Goal: Information Seeking & Learning: Learn about a topic

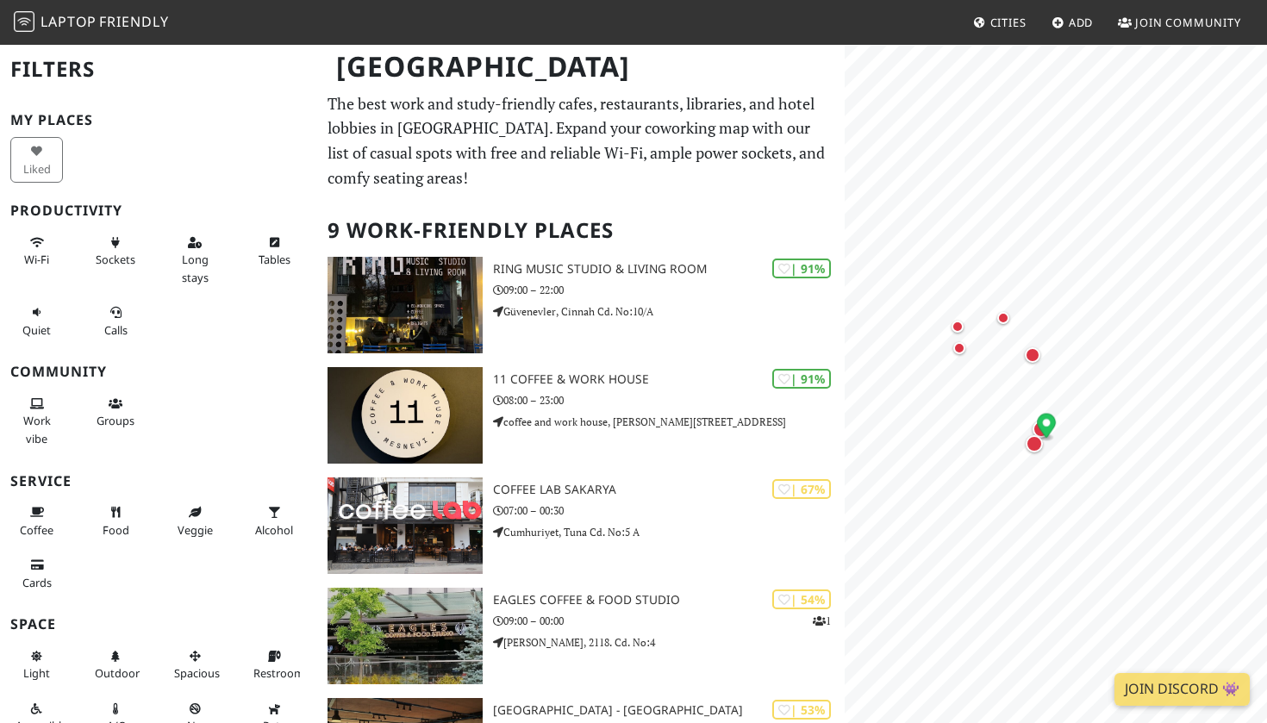
click at [1031, 37] on link "Cities" at bounding box center [999, 22] width 67 height 31
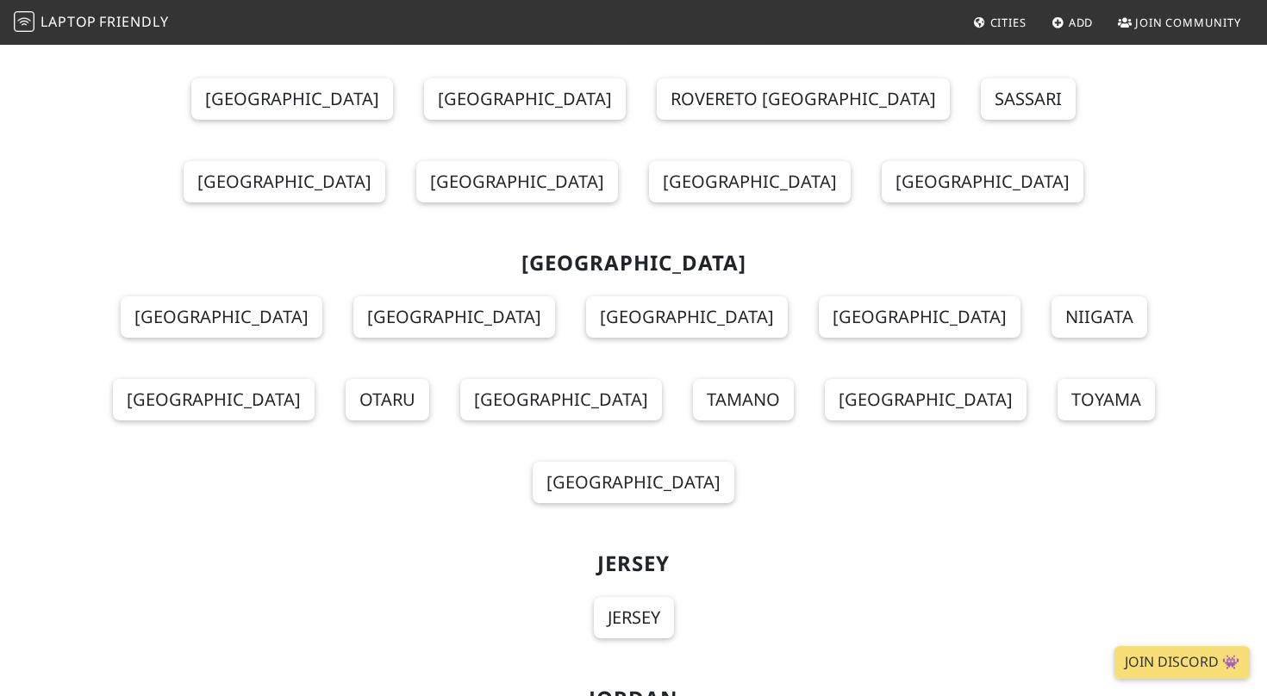
scroll to position [8089, 0]
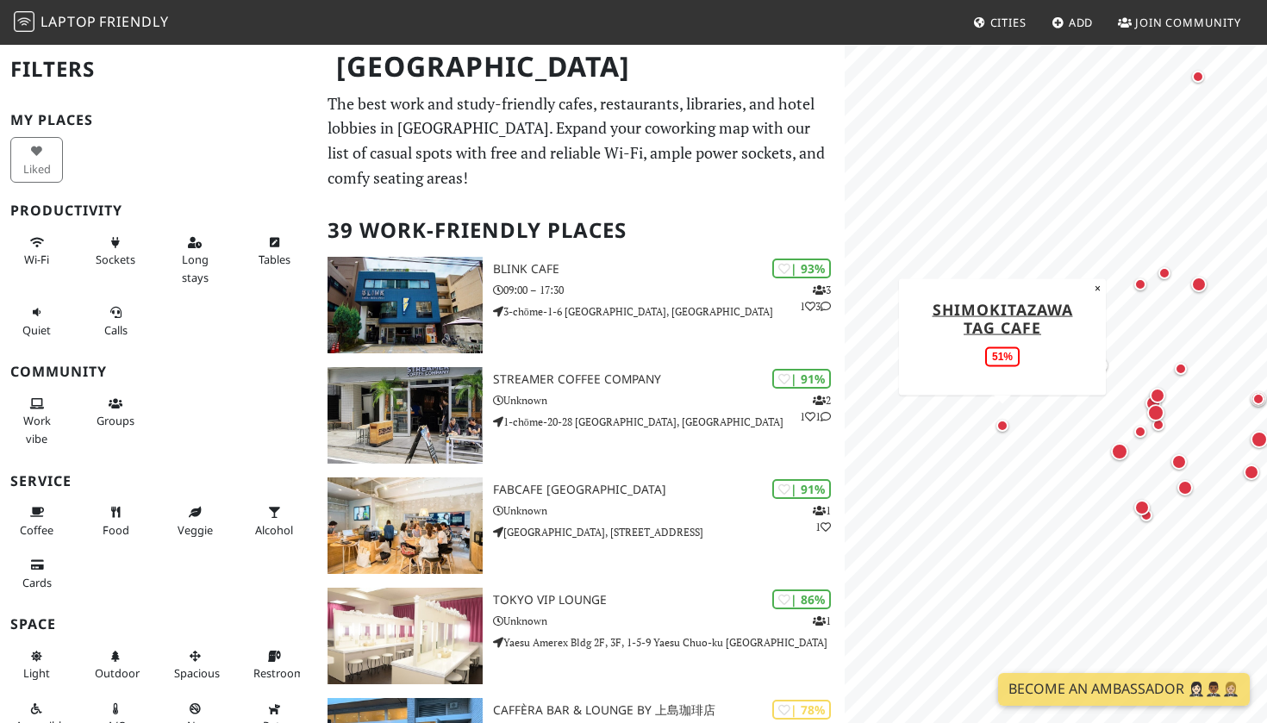
click at [1002, 424] on div "Map marker" at bounding box center [1002, 426] width 12 height 12
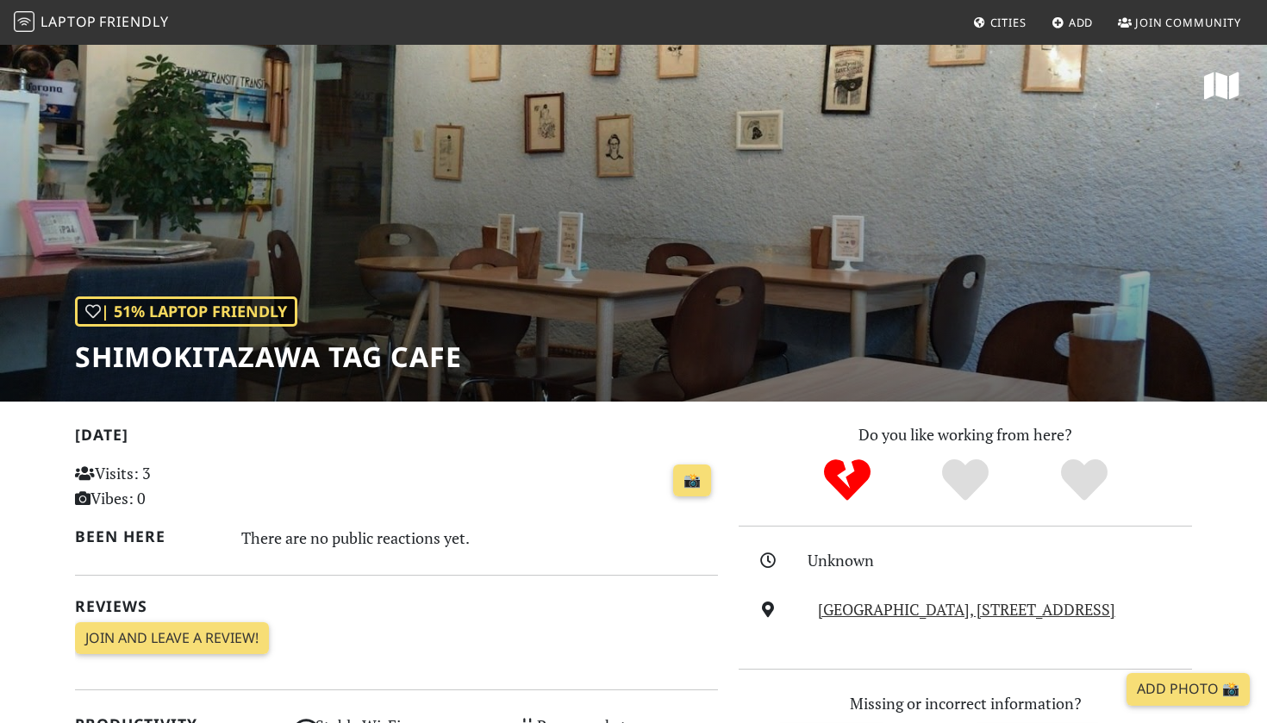
click at [718, 202] on div "| 51% Laptop Friendly Shimokitazawa Tag Cafe" at bounding box center [633, 222] width 1267 height 358
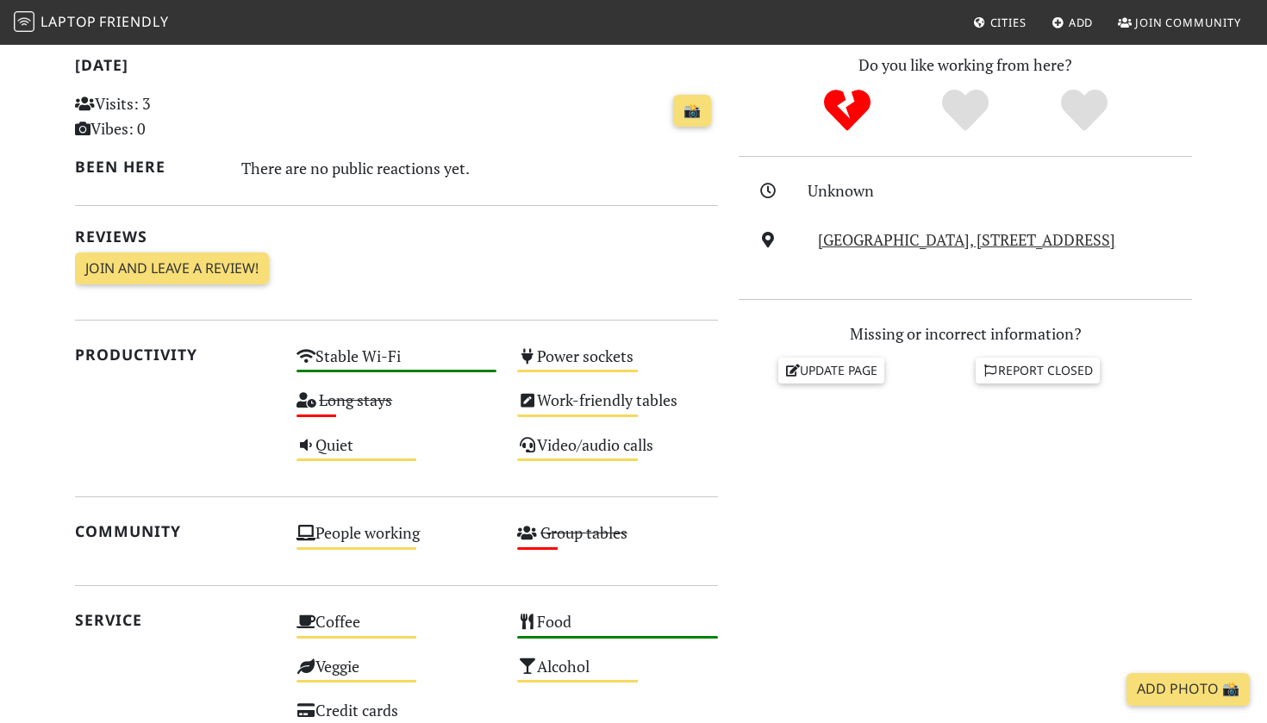
scroll to position [384, 0]
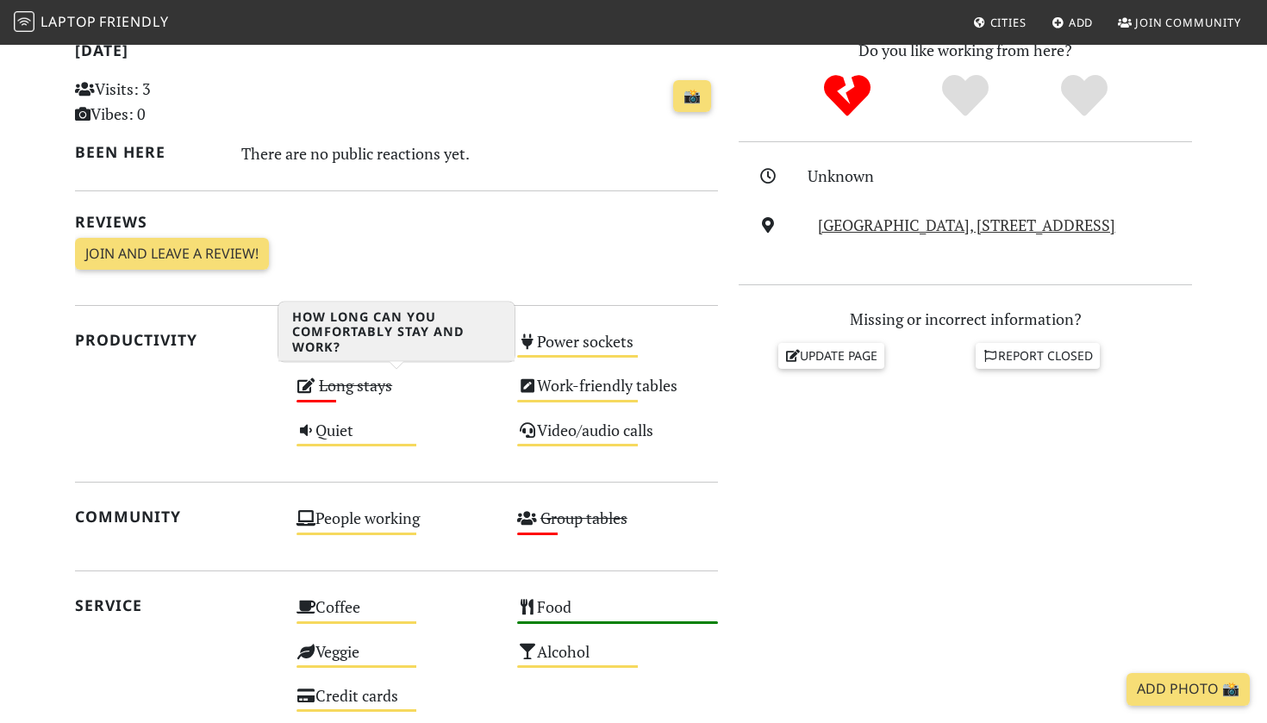
click at [320, 386] on s "Long stays" at bounding box center [355, 385] width 73 height 21
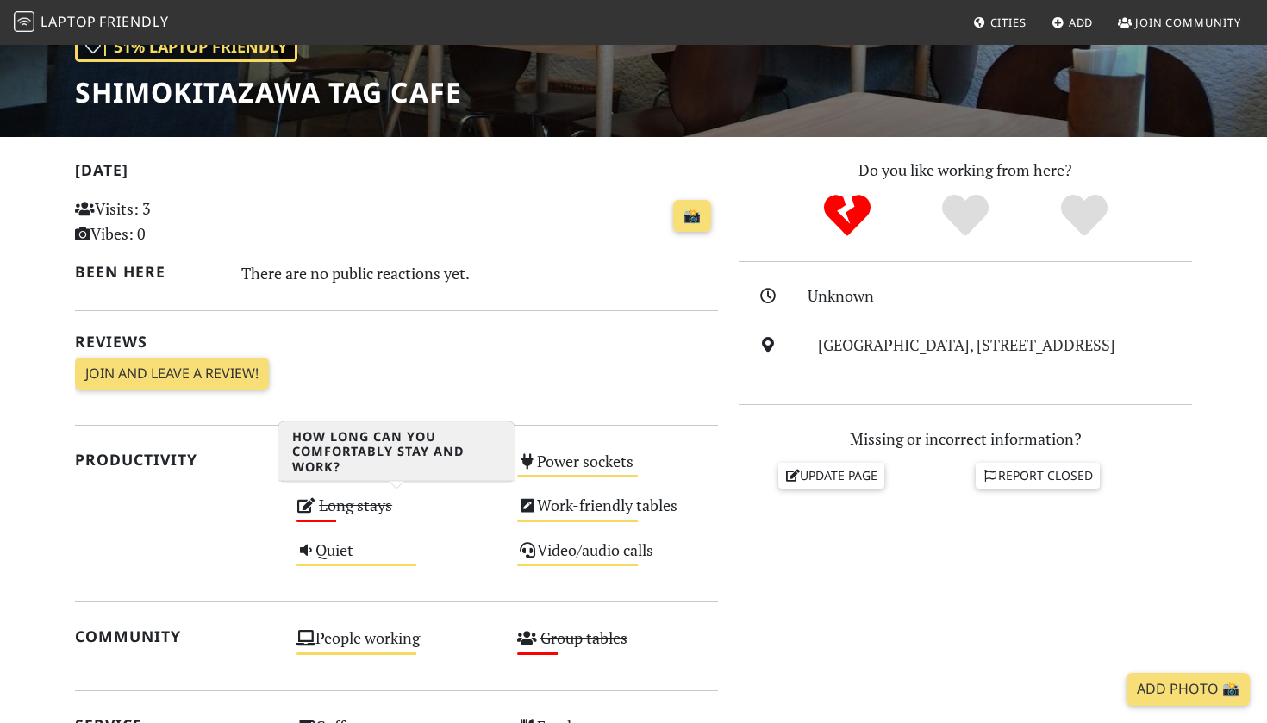
scroll to position [162, 0]
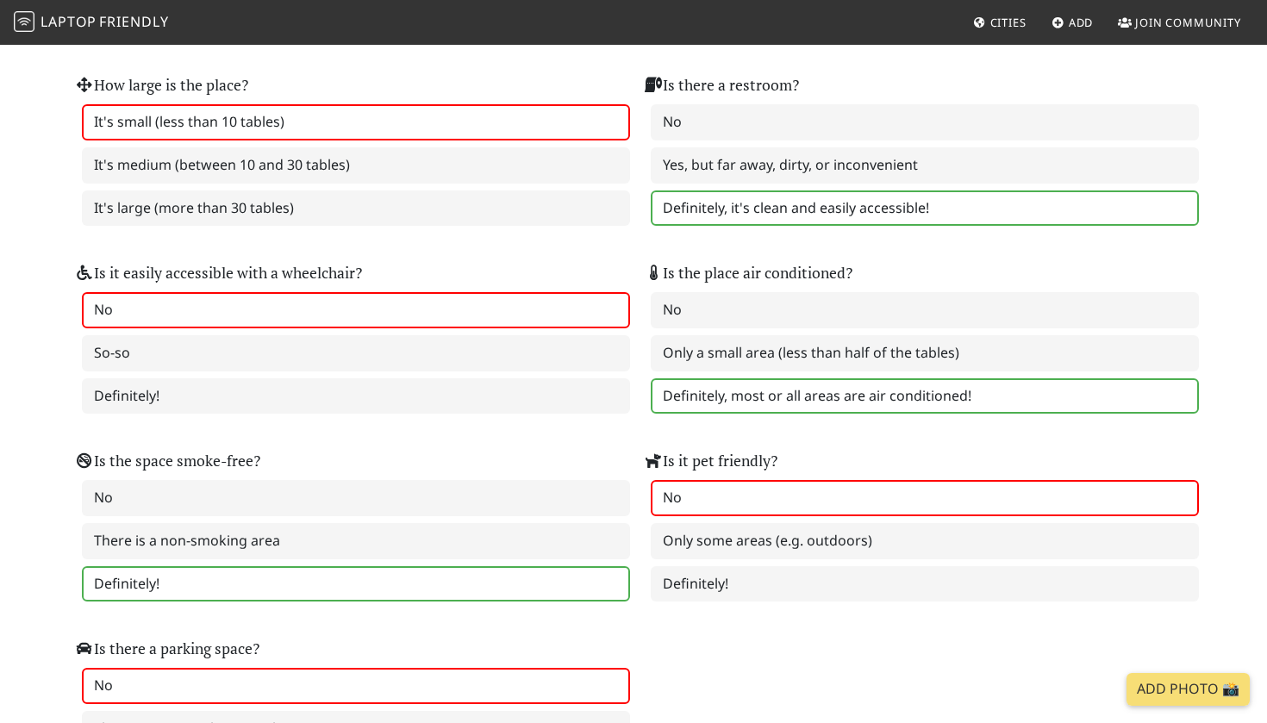
scroll to position [2015, 0]
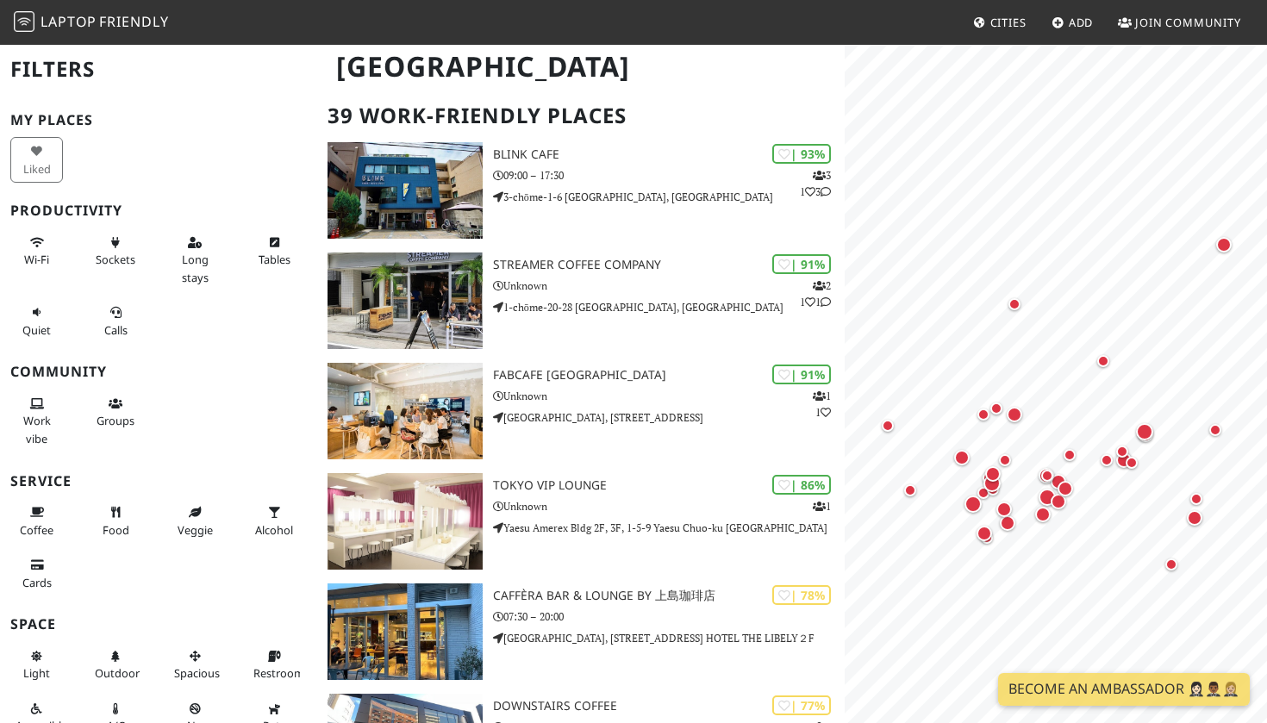
click at [186, 218] on div "My Places Liked Productivity Wi-Fi Sockets Long stays Tables Quiet Calls Commun…" at bounding box center [158, 462] width 296 height 701
click at [193, 247] on button "Long stays" at bounding box center [195, 259] width 53 height 63
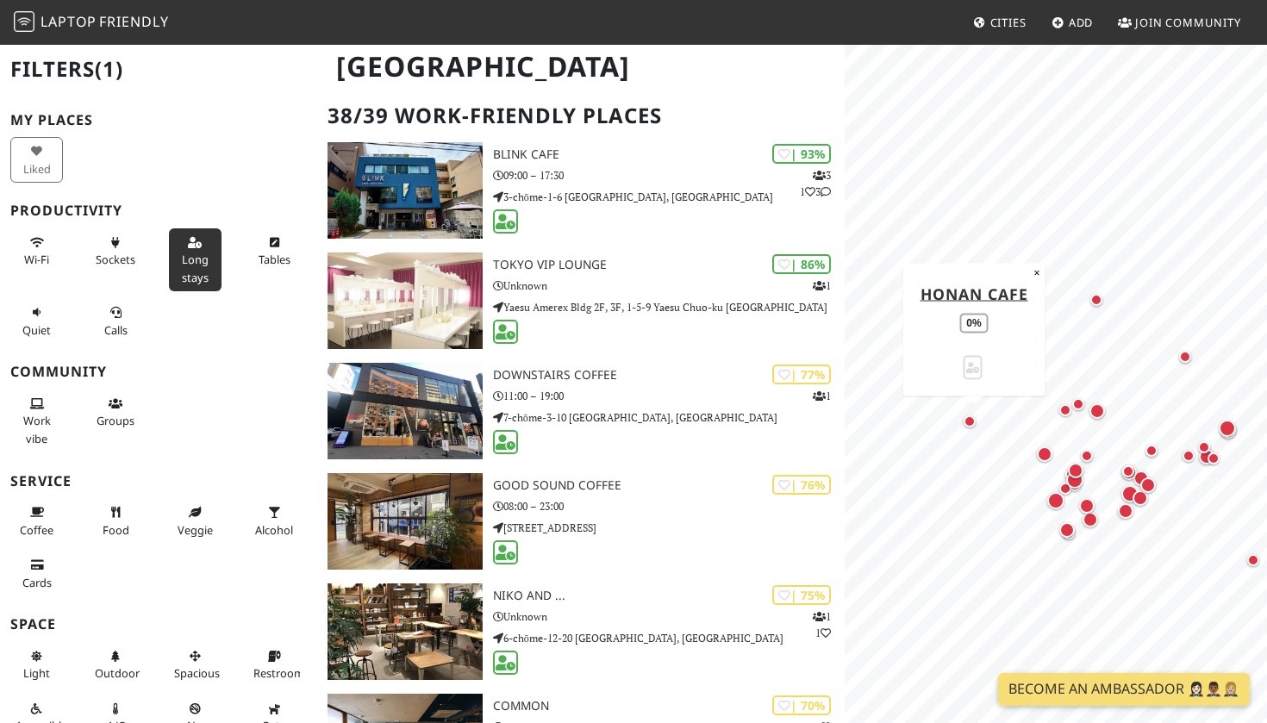
click at [969, 425] on div "Map marker" at bounding box center [969, 421] width 12 height 12
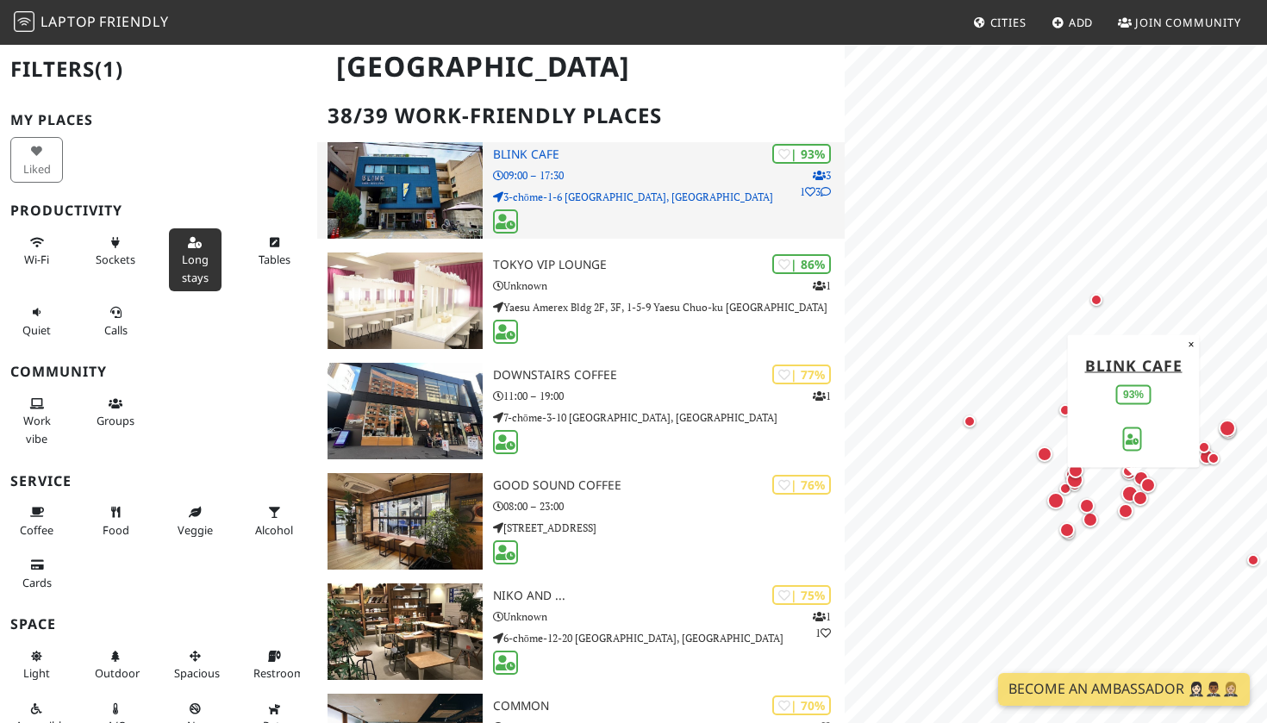
click at [703, 167] on p "09:00 – 17:30" at bounding box center [669, 175] width 352 height 16
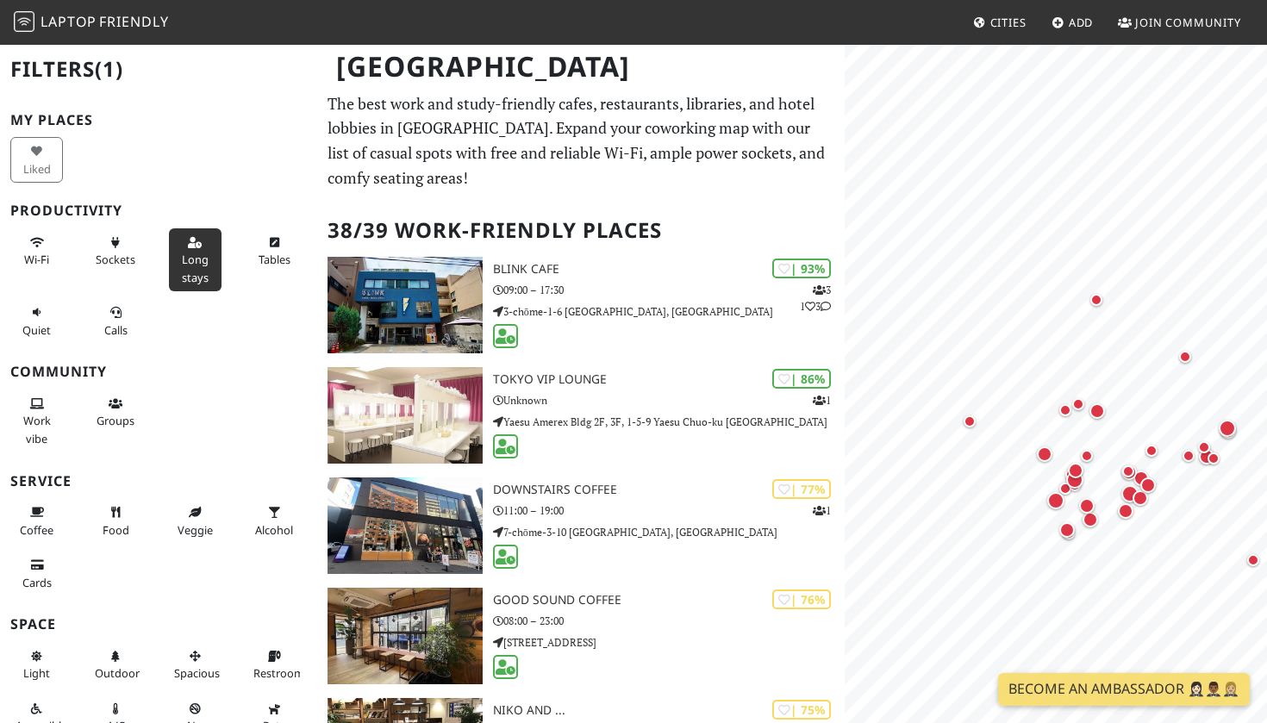
click at [1023, 25] on span "Cities" at bounding box center [1008, 23] width 36 height 16
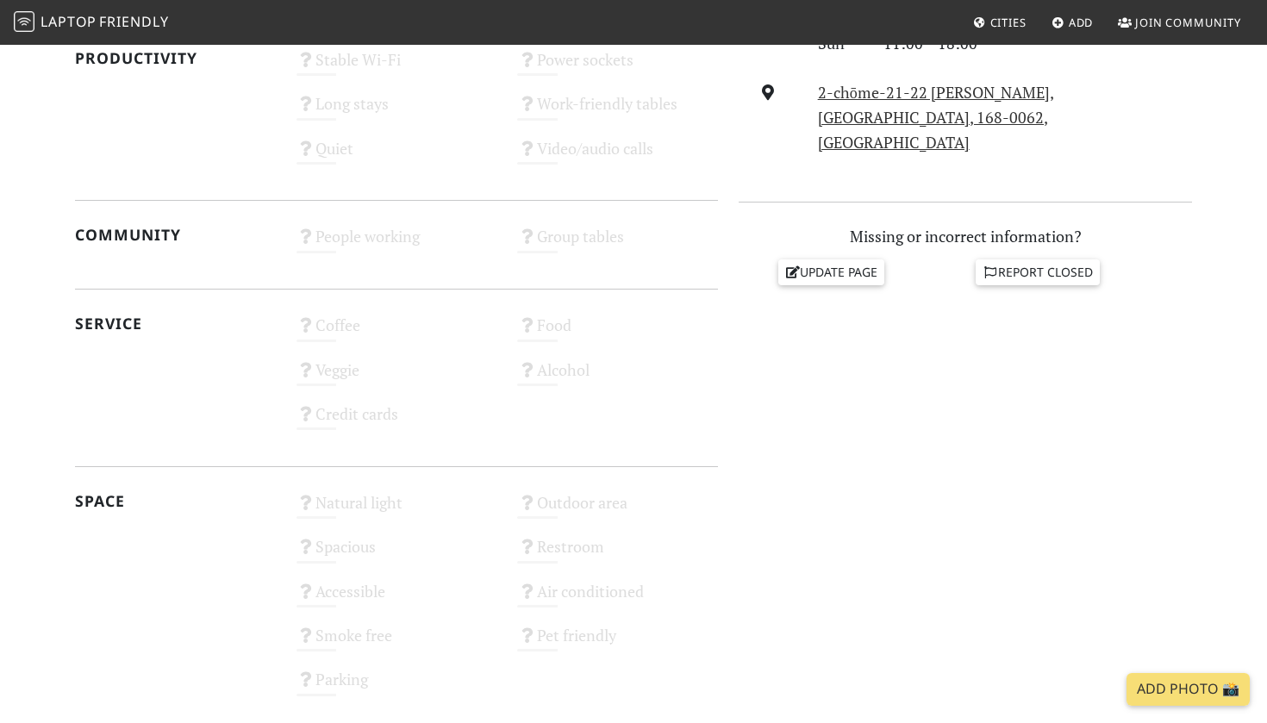
scroll to position [668, 0]
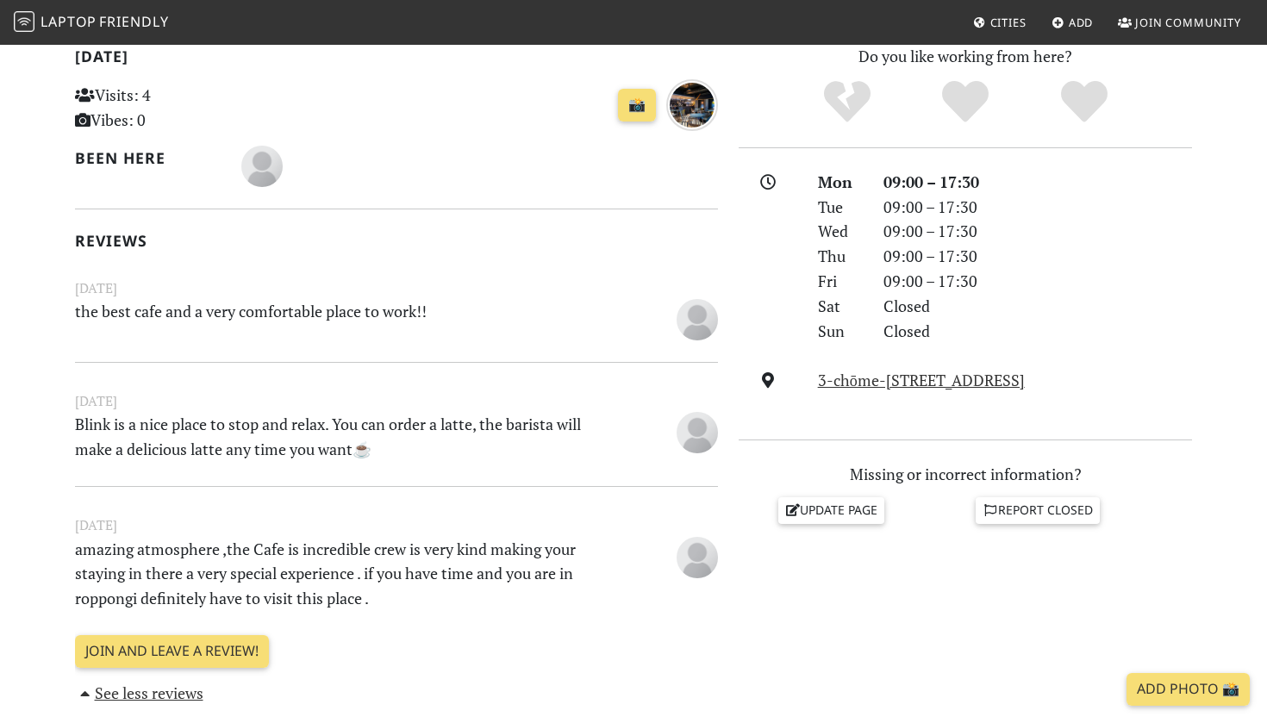
scroll to position [381, 0]
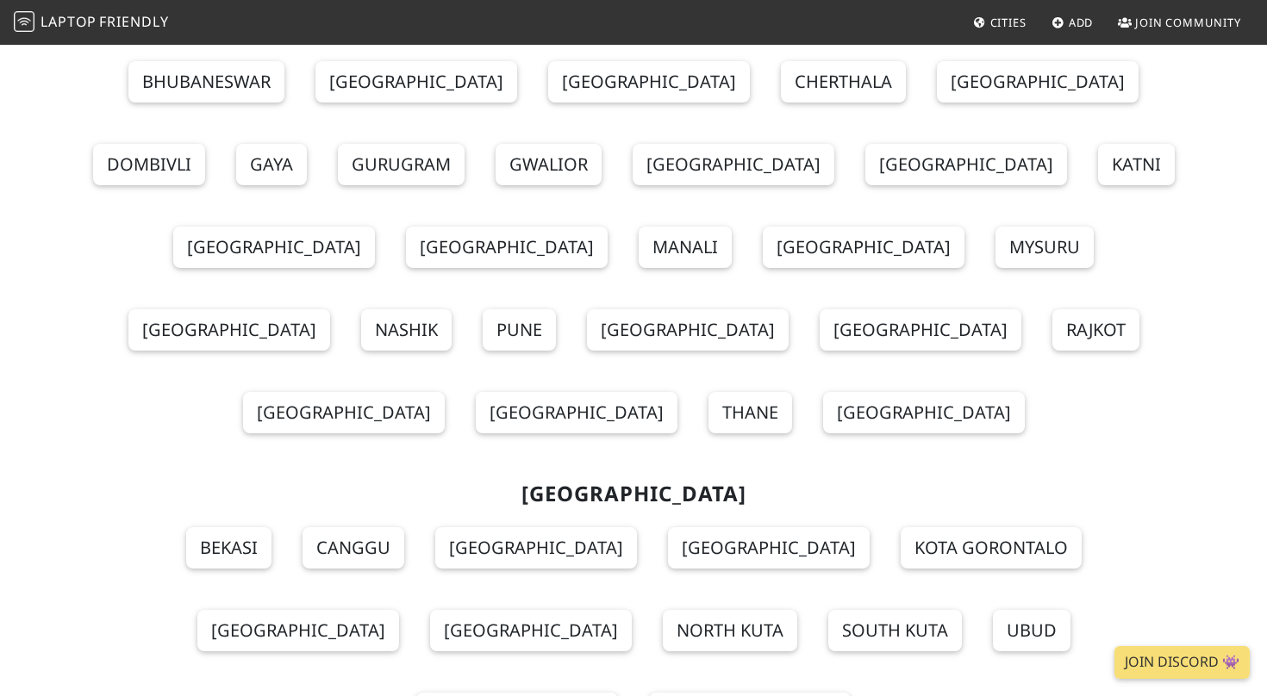
scroll to position [2360, 0]
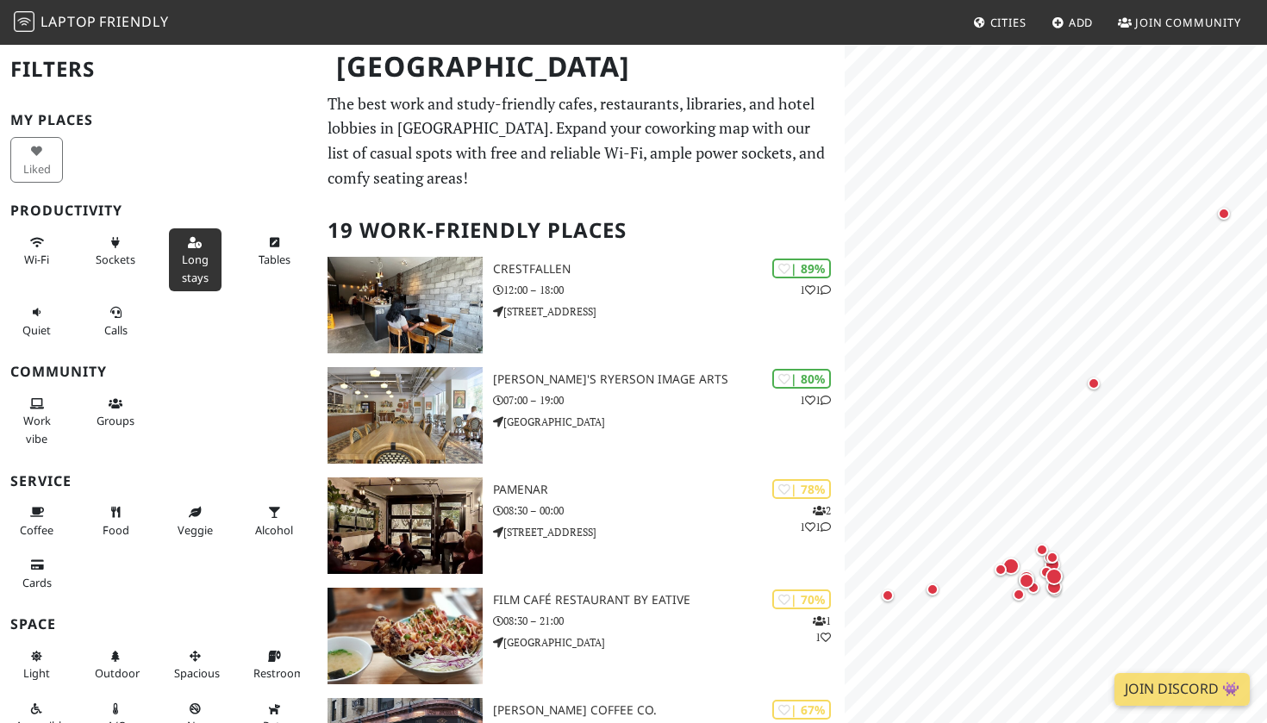
click at [189, 247] on button "Long stays" at bounding box center [195, 259] width 53 height 63
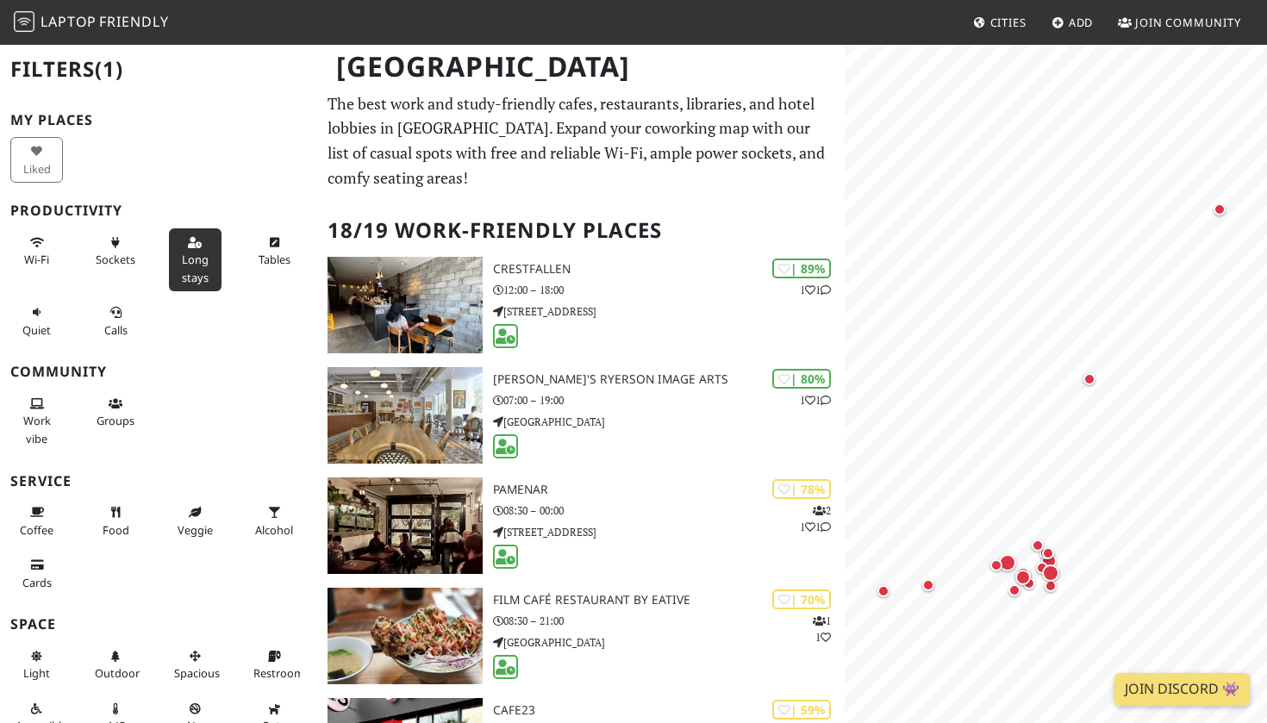
click at [1018, 26] on span "Cities" at bounding box center [1008, 23] width 36 height 16
